Goal: Transaction & Acquisition: Book appointment/travel/reservation

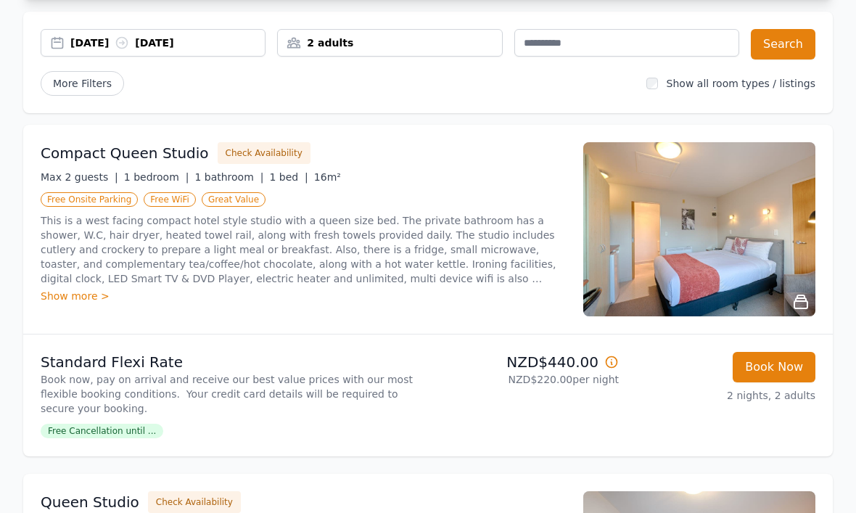
scroll to position [121, 0]
click at [695, 247] on img at bounding box center [699, 230] width 232 height 174
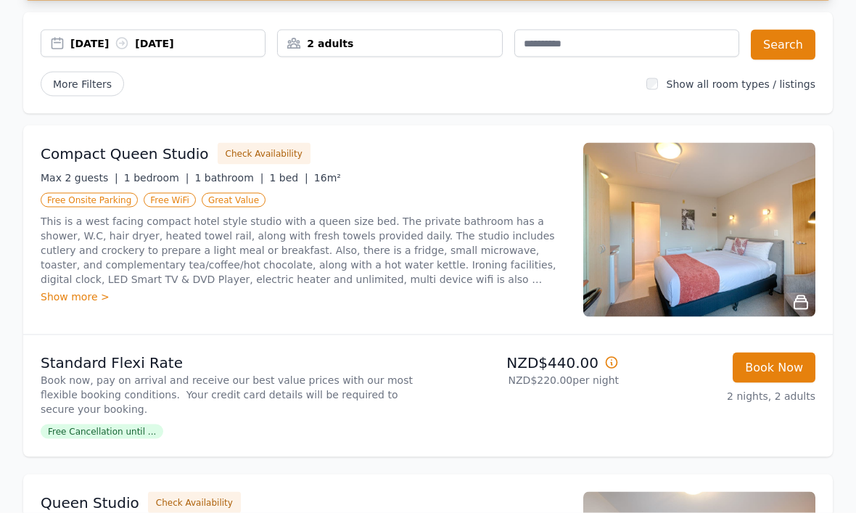
scroll to position [122, 0]
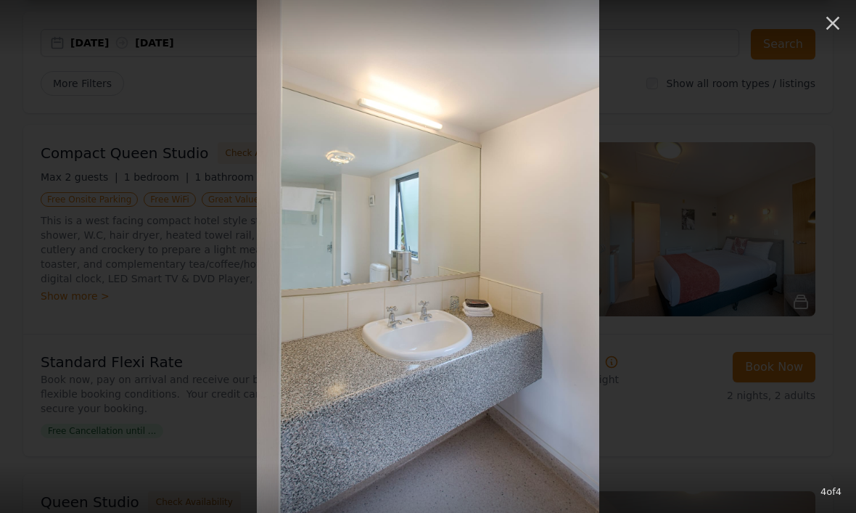
click at [837, 25] on icon "button" at bounding box center [832, 23] width 23 height 23
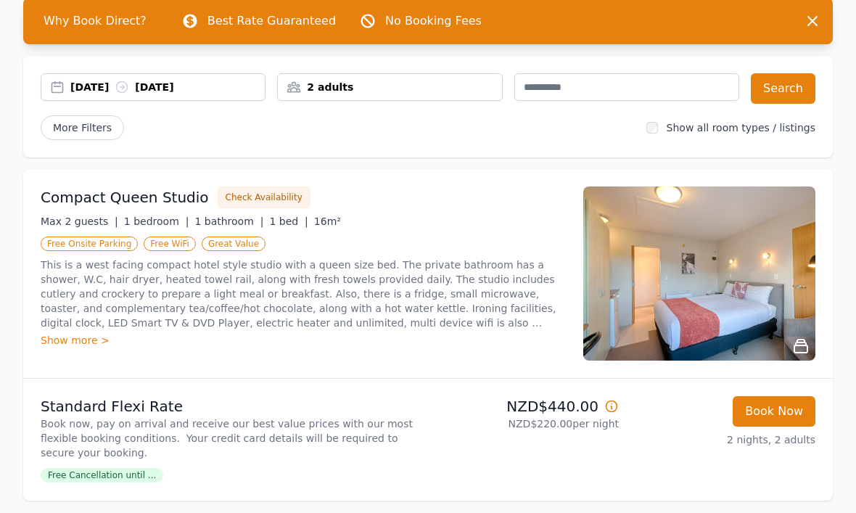
scroll to position [78, 0]
click at [711, 293] on img at bounding box center [699, 273] width 232 height 174
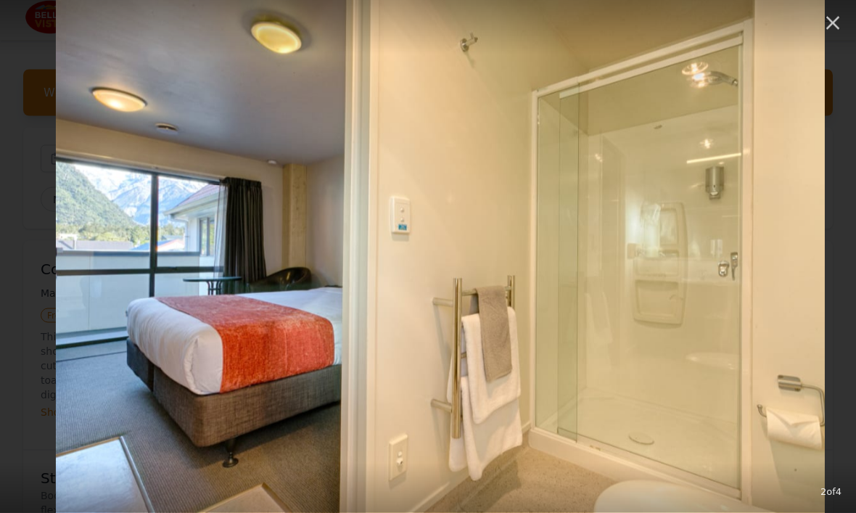
scroll to position [0, 0]
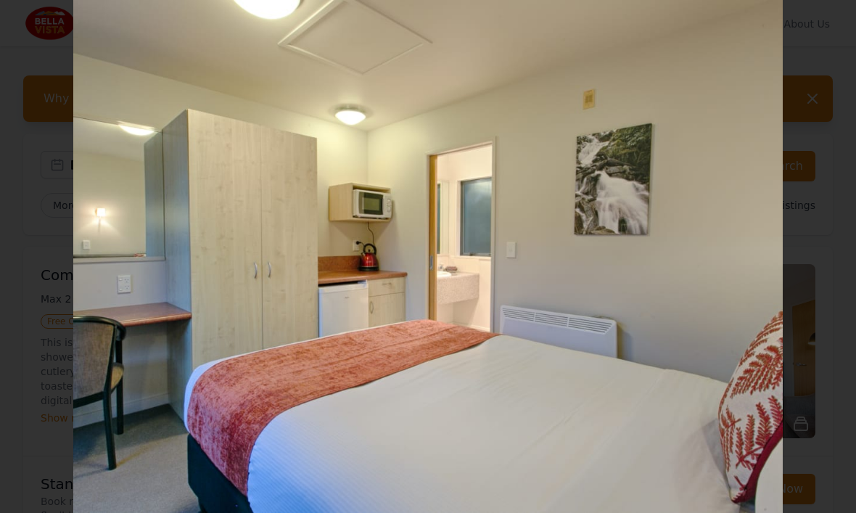
click at [671, 310] on img at bounding box center [428, 256] width 710 height 513
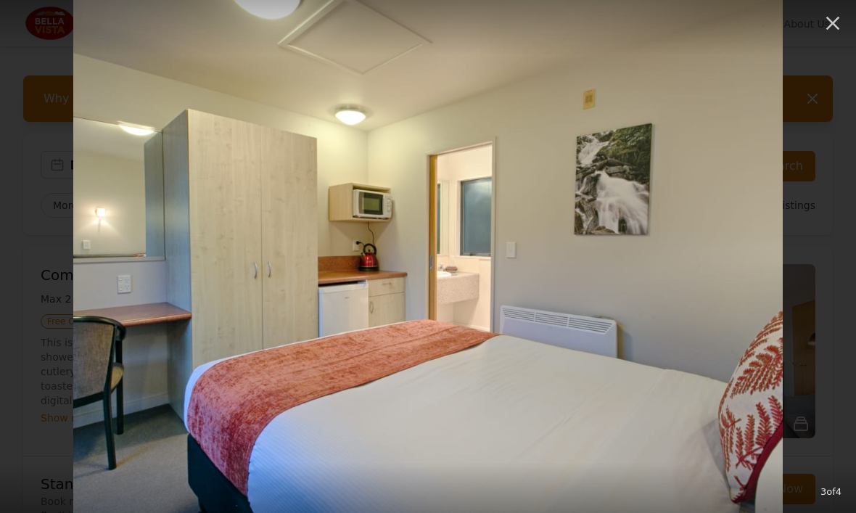
click at [836, 20] on icon "button" at bounding box center [833, 24] width 14 height 14
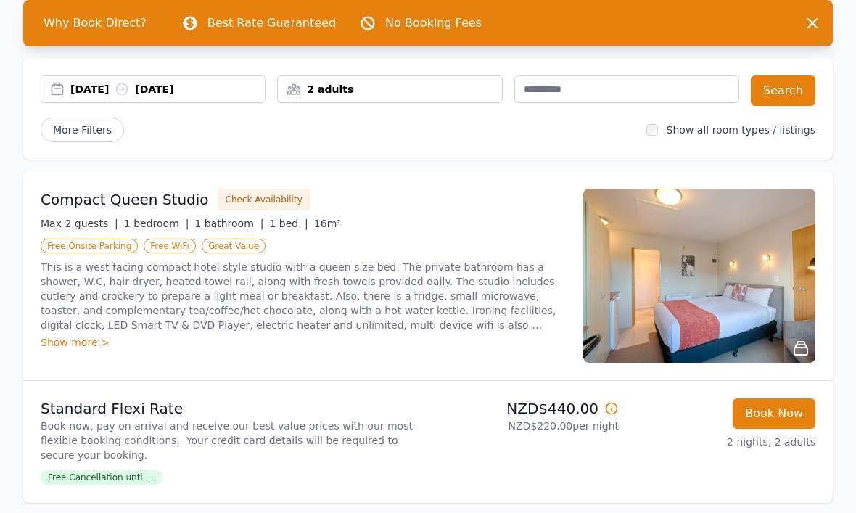
scroll to position [78, 0]
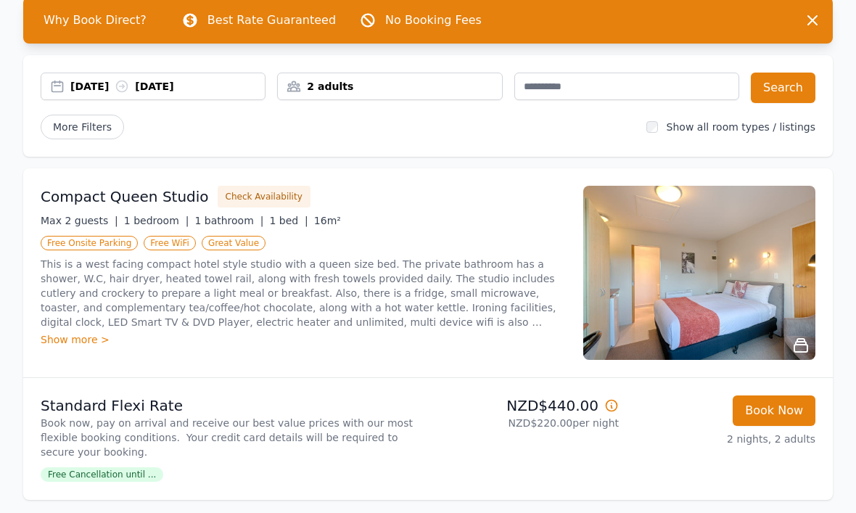
click at [240, 197] on button "Check Availability" at bounding box center [264, 197] width 93 height 22
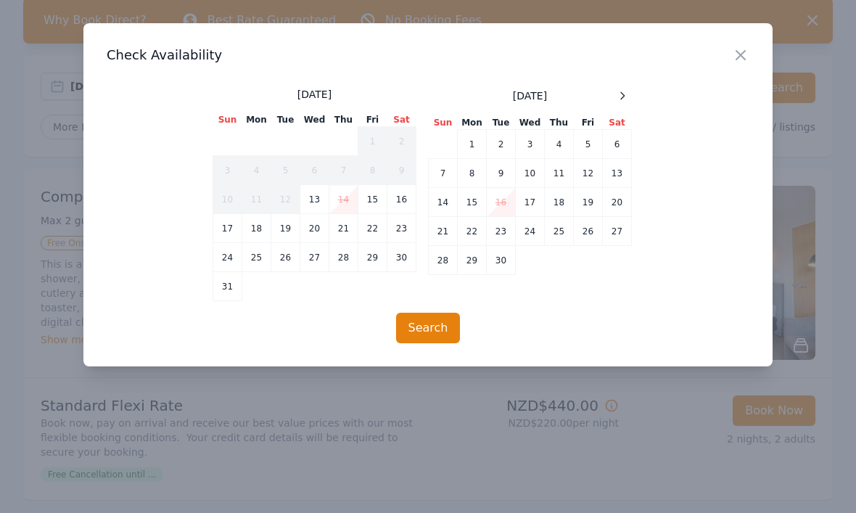
click at [626, 92] on icon at bounding box center [622, 96] width 12 height 12
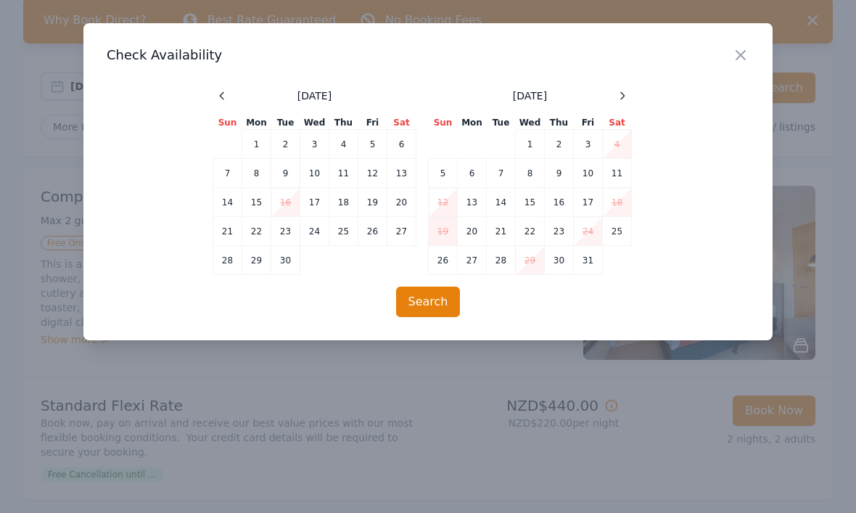
click at [628, 96] on div at bounding box center [621, 95] width 17 height 17
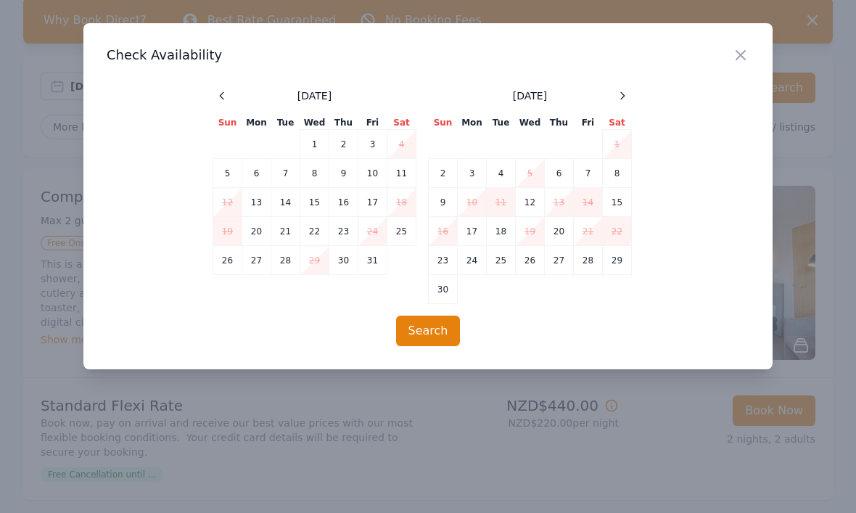
click at [627, 95] on icon at bounding box center [622, 96] width 12 height 12
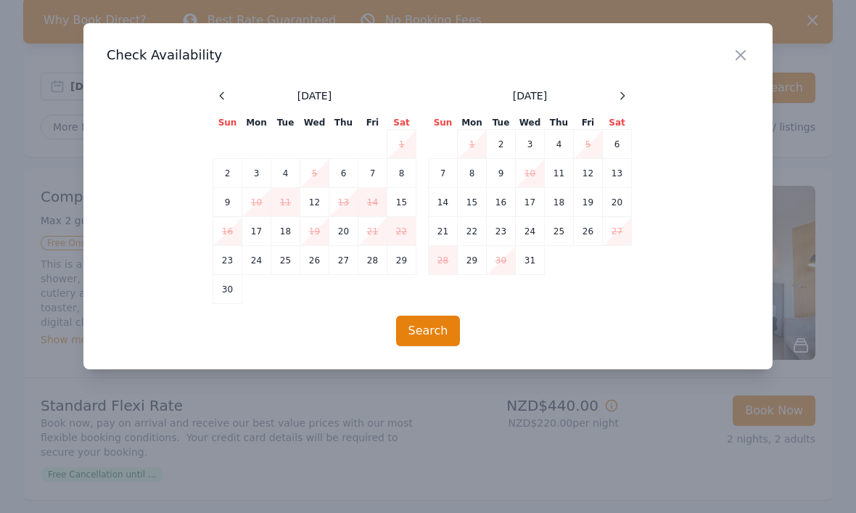
click at [591, 171] on td "12" at bounding box center [587, 173] width 29 height 29
click at [446, 202] on td "14" at bounding box center [442, 202] width 29 height 29
click at [428, 331] on button "Search" at bounding box center [428, 330] width 65 height 30
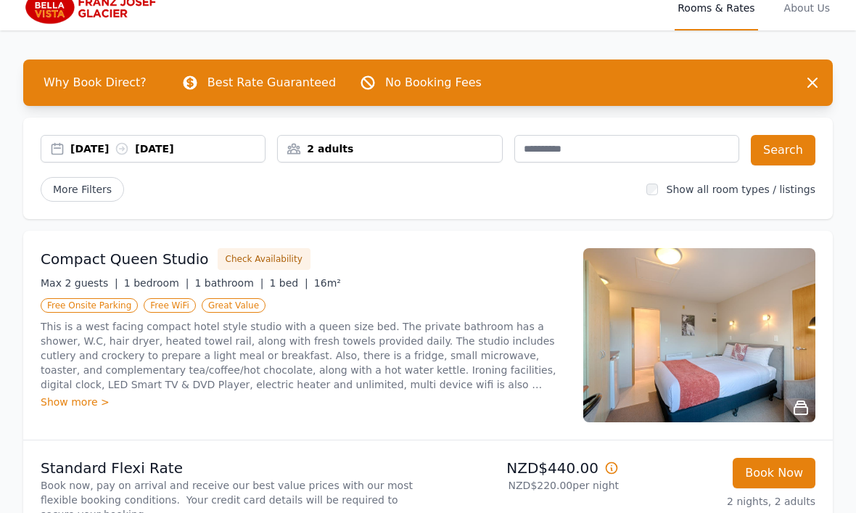
scroll to position [0, 0]
